Goal: Information Seeking & Learning: Learn about a topic

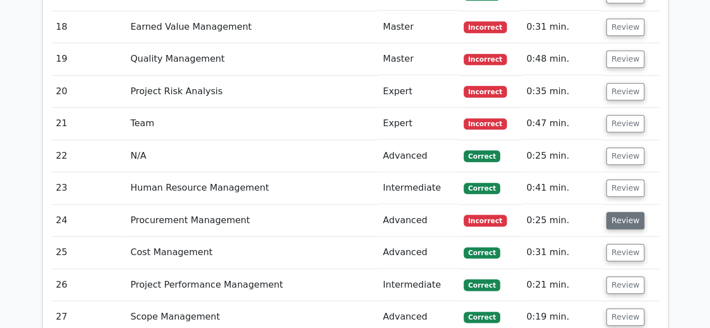
click at [616, 212] on button "Review" at bounding box center [625, 220] width 38 height 17
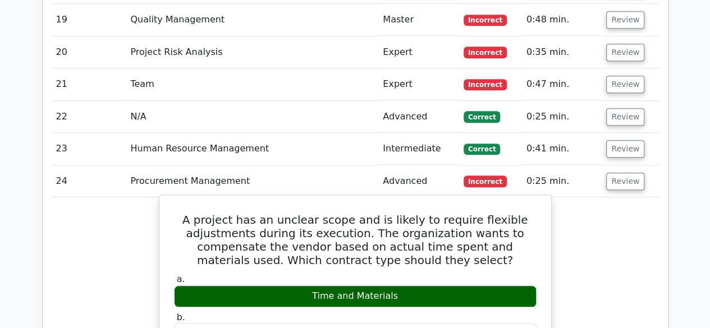
scroll to position [2524, 0]
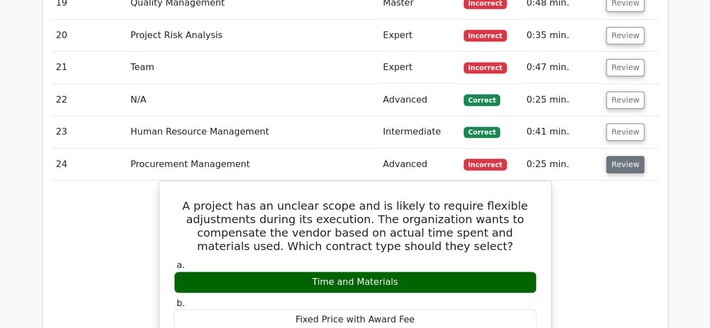
click at [617, 156] on button "Review" at bounding box center [625, 164] width 38 height 17
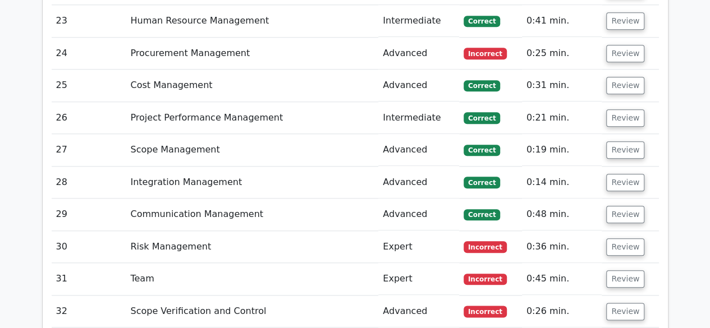
scroll to position [2637, 0]
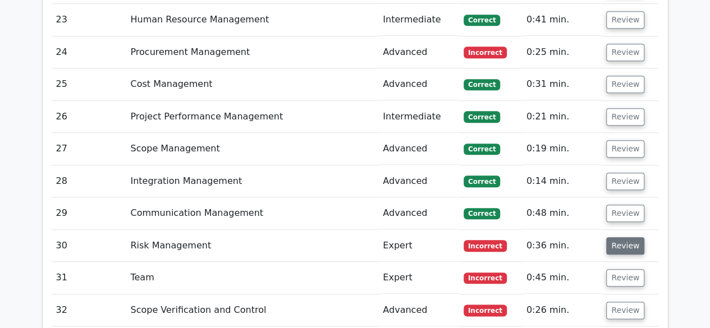
click at [619, 237] on button "Review" at bounding box center [625, 245] width 38 height 17
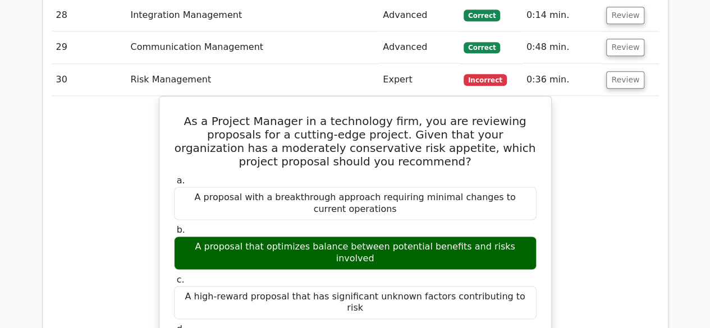
scroll to position [2749, 0]
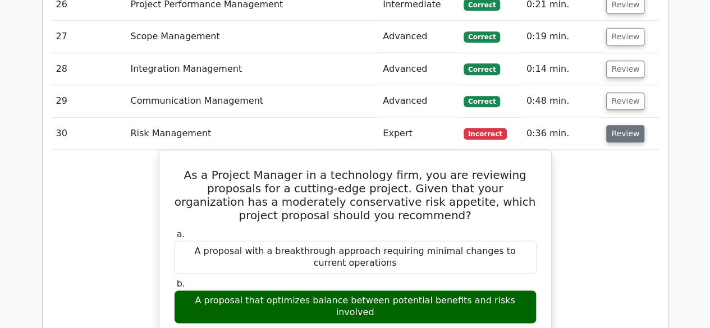
click at [625, 125] on button "Review" at bounding box center [625, 133] width 38 height 17
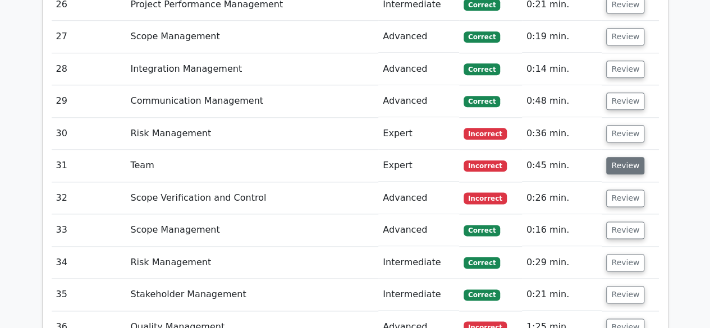
click at [617, 157] on button "Review" at bounding box center [625, 165] width 38 height 17
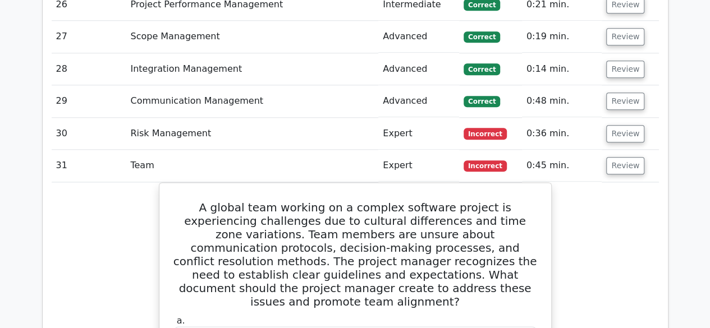
scroll to position [2693, 0]
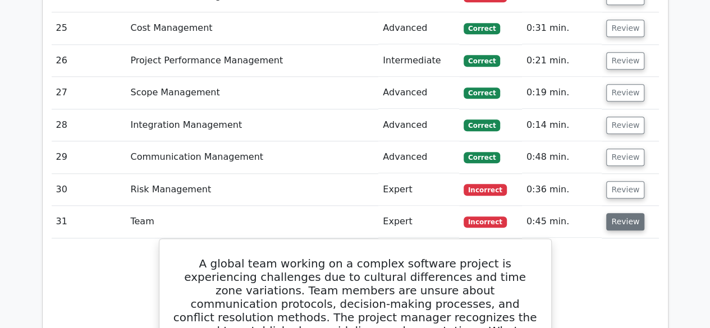
click at [624, 213] on button "Review" at bounding box center [625, 221] width 38 height 17
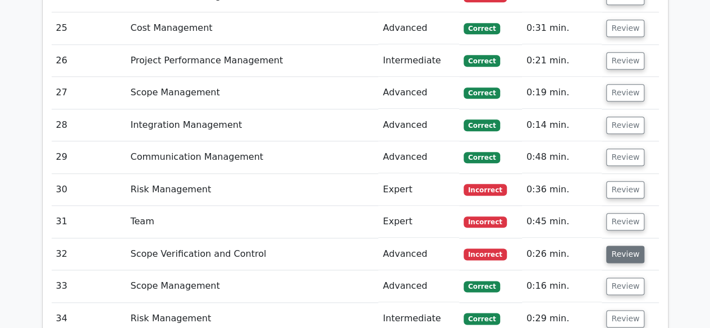
click at [625, 246] on button "Review" at bounding box center [625, 254] width 38 height 17
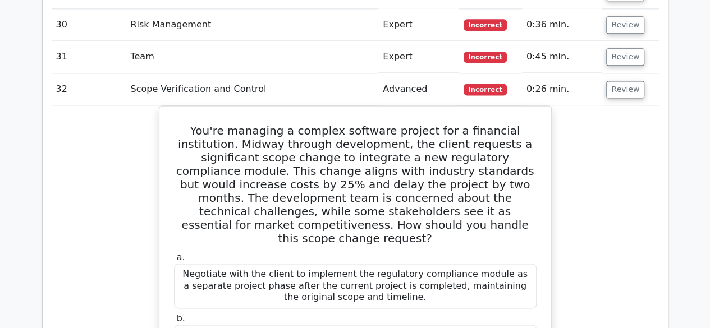
scroll to position [2805, 0]
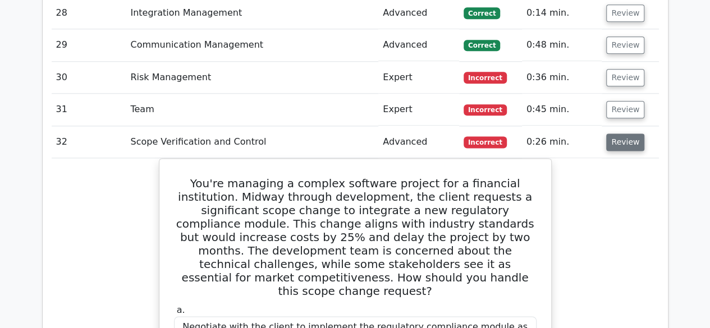
click at [619, 134] on button "Review" at bounding box center [625, 142] width 38 height 17
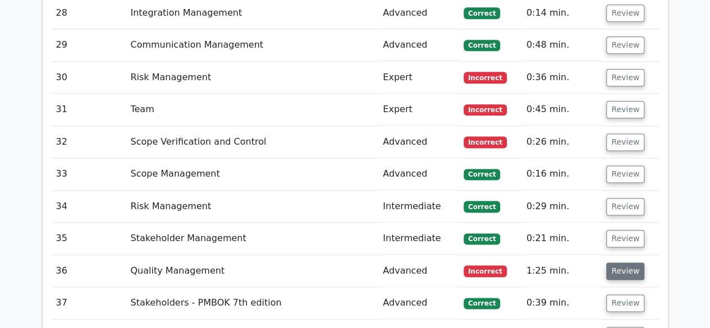
click at [618, 263] on button "Review" at bounding box center [625, 271] width 38 height 17
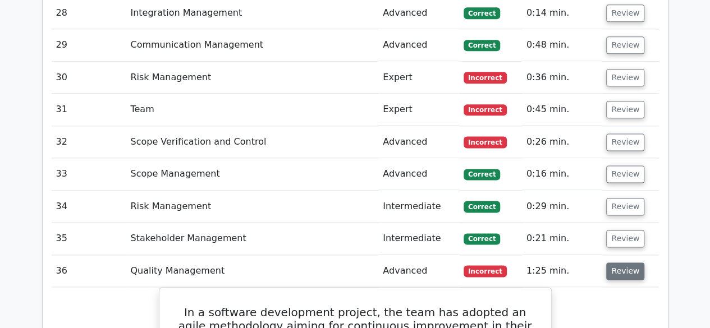
click at [618, 263] on button "Review" at bounding box center [625, 271] width 38 height 17
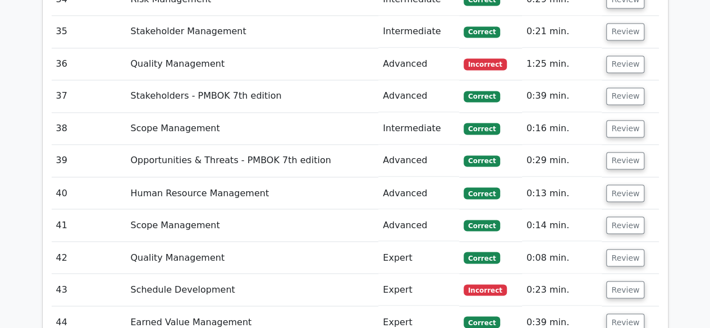
scroll to position [3029, 0]
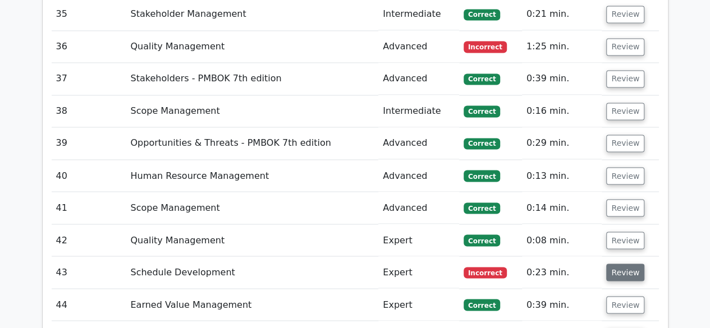
click at [629, 264] on button "Review" at bounding box center [625, 272] width 38 height 17
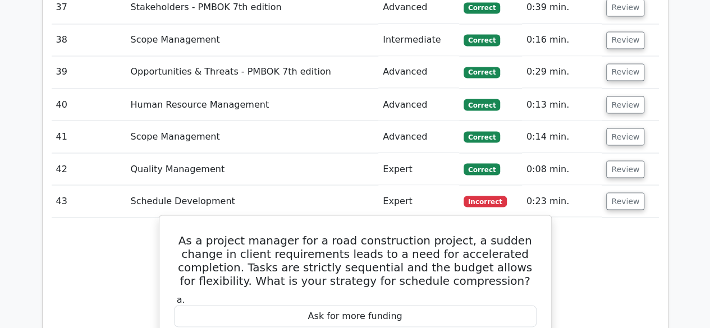
scroll to position [3085, 0]
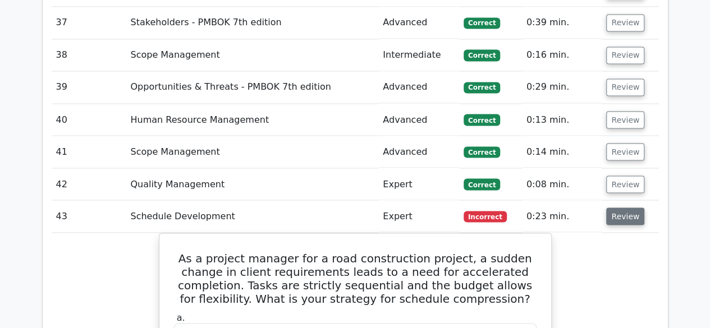
click at [611, 208] on button "Review" at bounding box center [625, 216] width 38 height 17
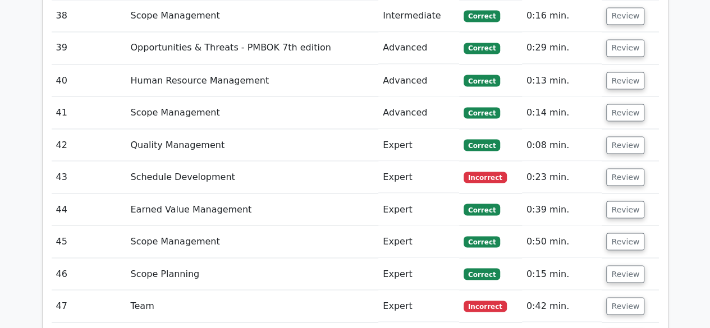
scroll to position [3141, 0]
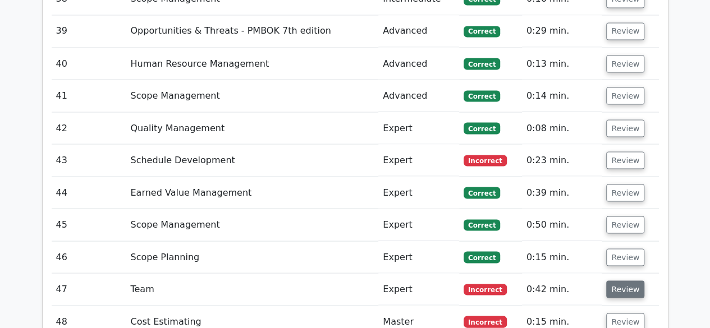
click at [613, 280] on button "Review" at bounding box center [625, 288] width 38 height 17
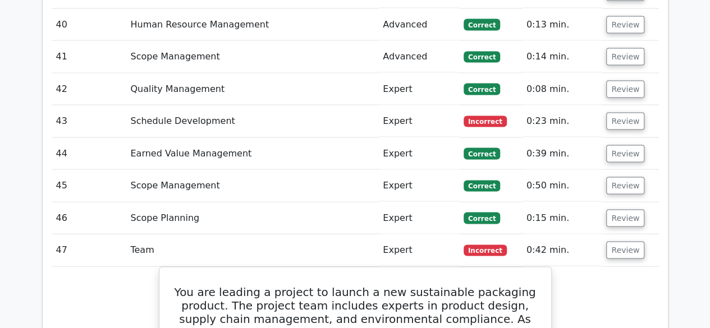
scroll to position [3197, 0]
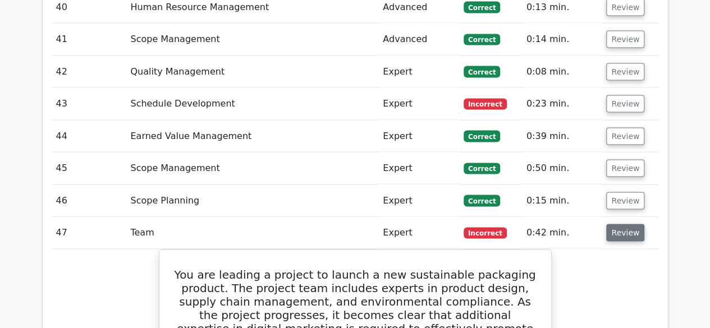
click at [619, 224] on button "Review" at bounding box center [625, 232] width 38 height 17
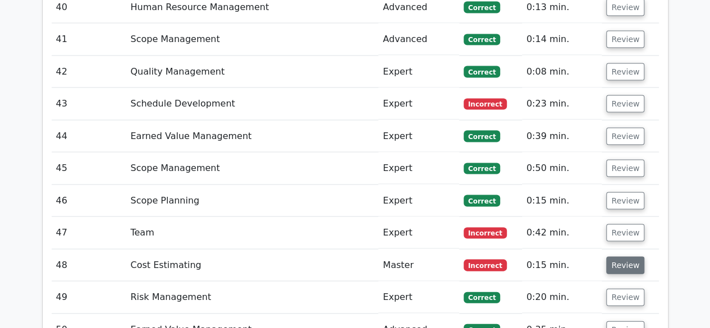
click at [617, 257] on button "Review" at bounding box center [625, 265] width 38 height 17
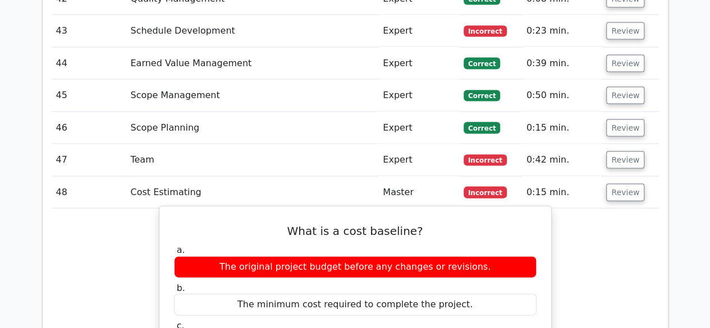
scroll to position [3254, 0]
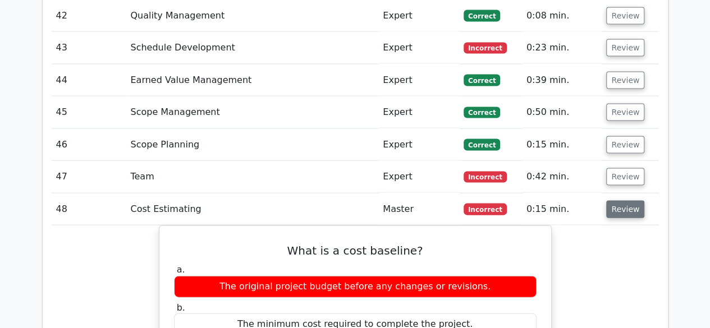
click at [619, 201] on button "Review" at bounding box center [625, 209] width 38 height 17
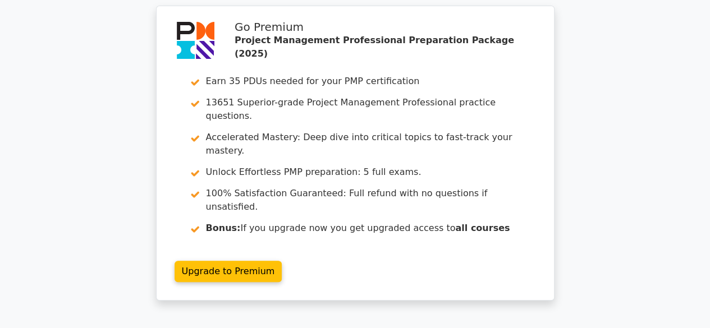
scroll to position [0, 0]
